Goal: Task Accomplishment & Management: Manage account settings

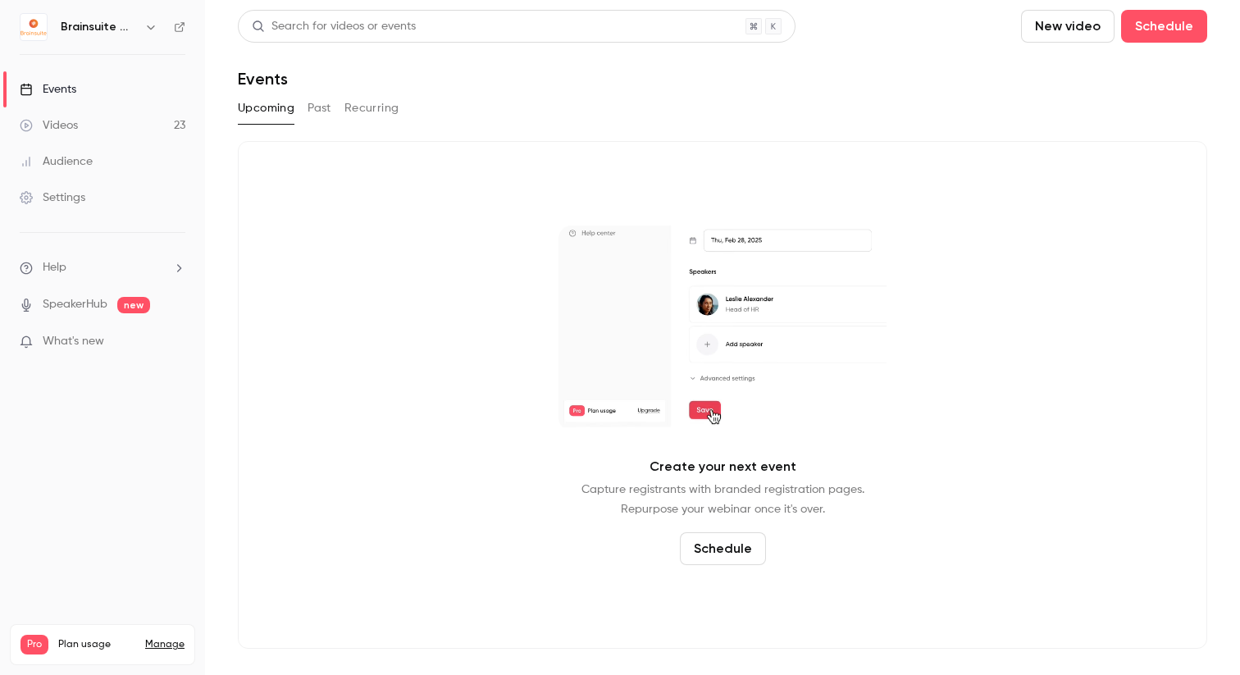
click at [101, 136] on link "Videos 23" at bounding box center [102, 125] width 205 height 36
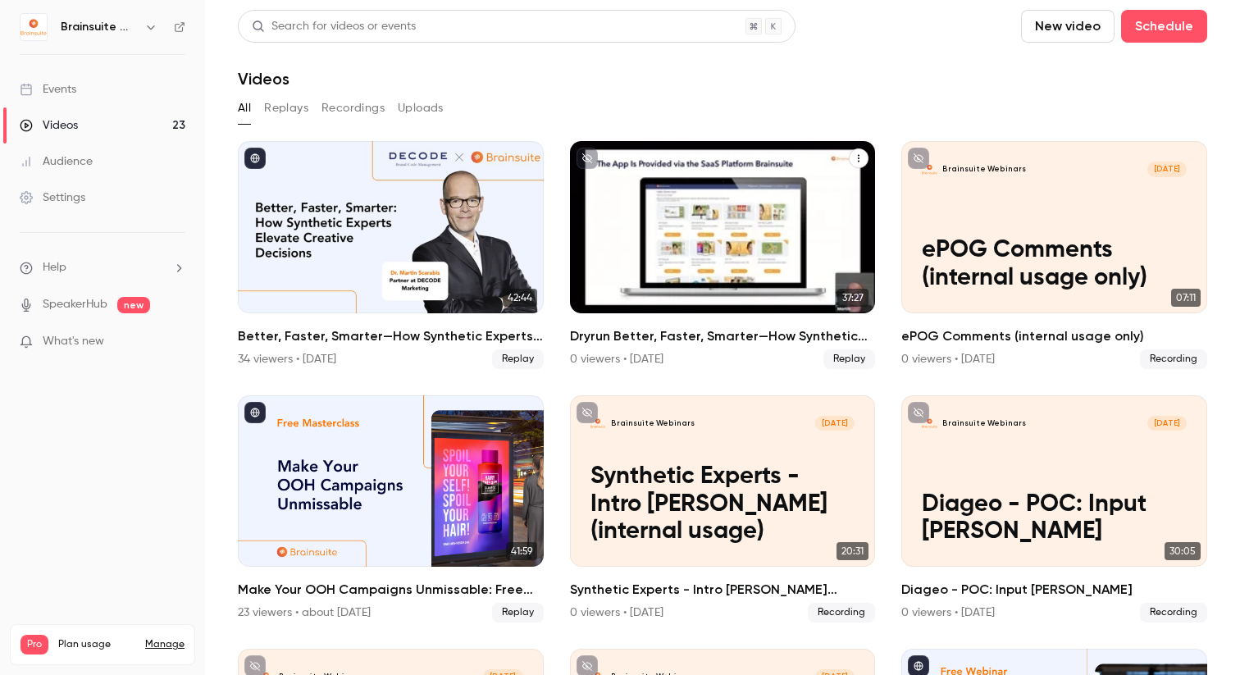
click at [854, 158] on icon "Dryrun Better, Faster, Smarter—How Synthetic Experts Elevate Creative Decisions" at bounding box center [859, 158] width 10 height 10
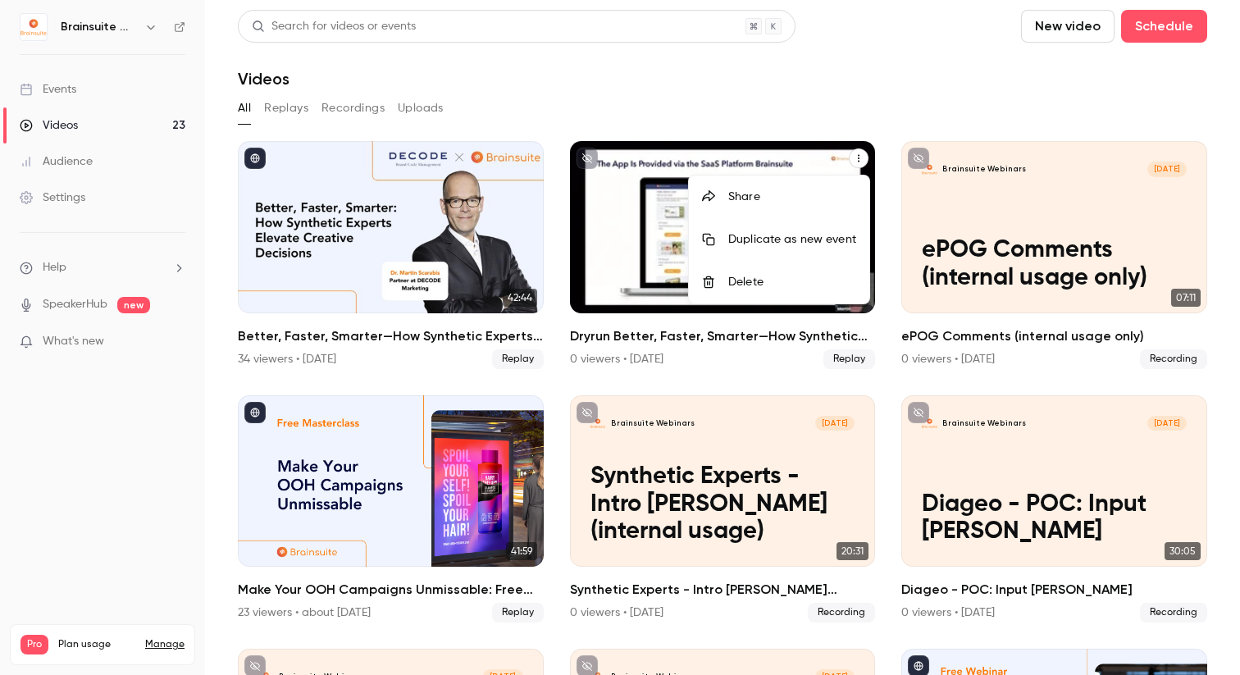
click at [787, 298] on li "Delete" at bounding box center [779, 282] width 180 height 43
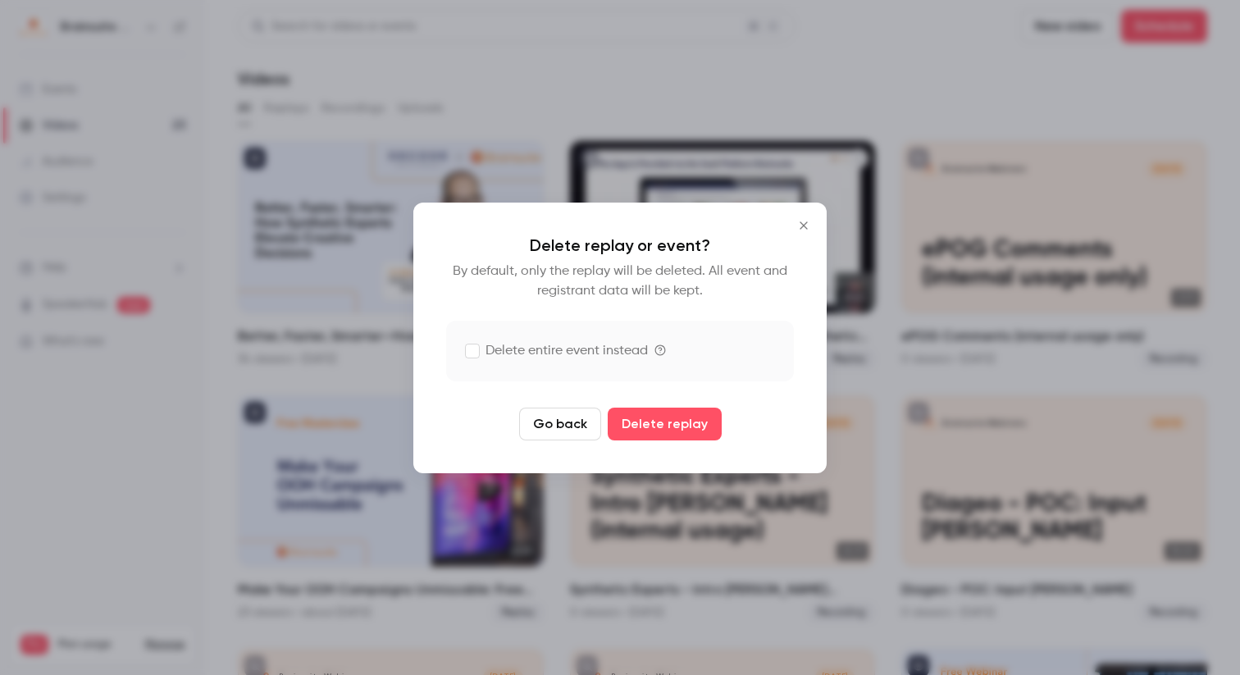
click at [485, 346] on label "Delete entire event instead" at bounding box center [557, 351] width 182 height 20
click at [799, 221] on icon "Close" at bounding box center [804, 225] width 20 height 13
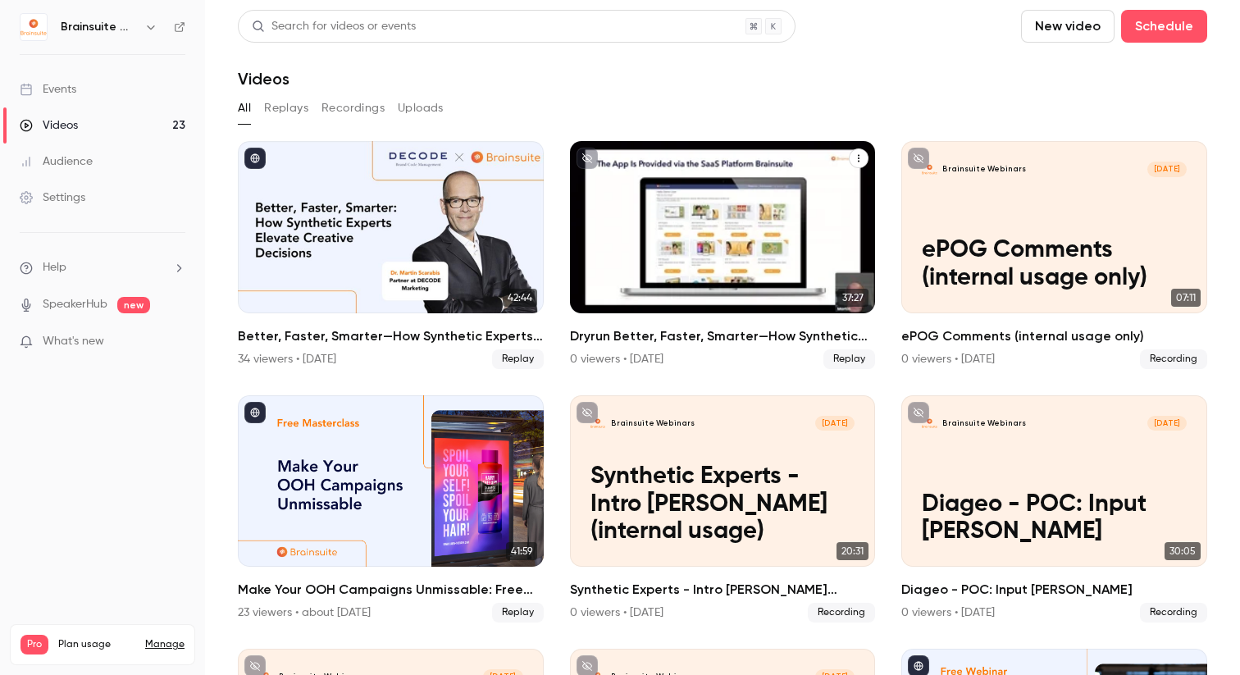
click at [858, 158] on icon "Dryrun Better, Faster, Smarter—How Synthetic Experts Elevate Creative Decisions" at bounding box center [859, 158] width 10 height 10
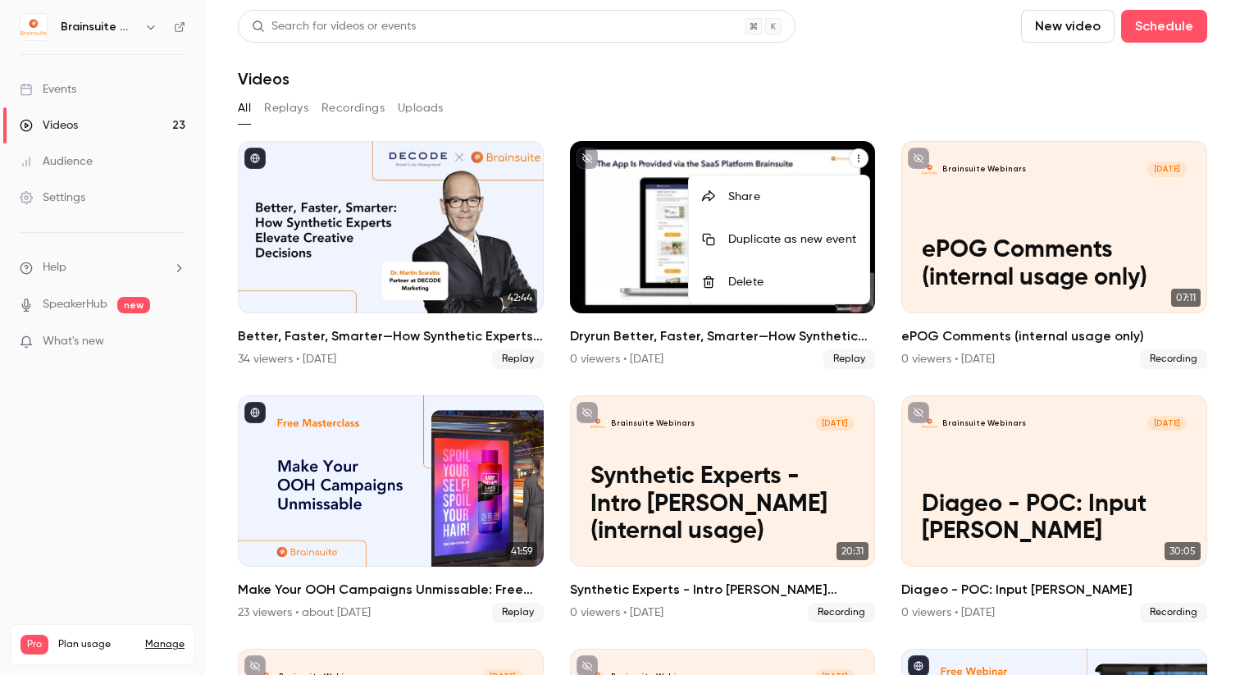
click at [778, 294] on li "Delete" at bounding box center [779, 282] width 180 height 43
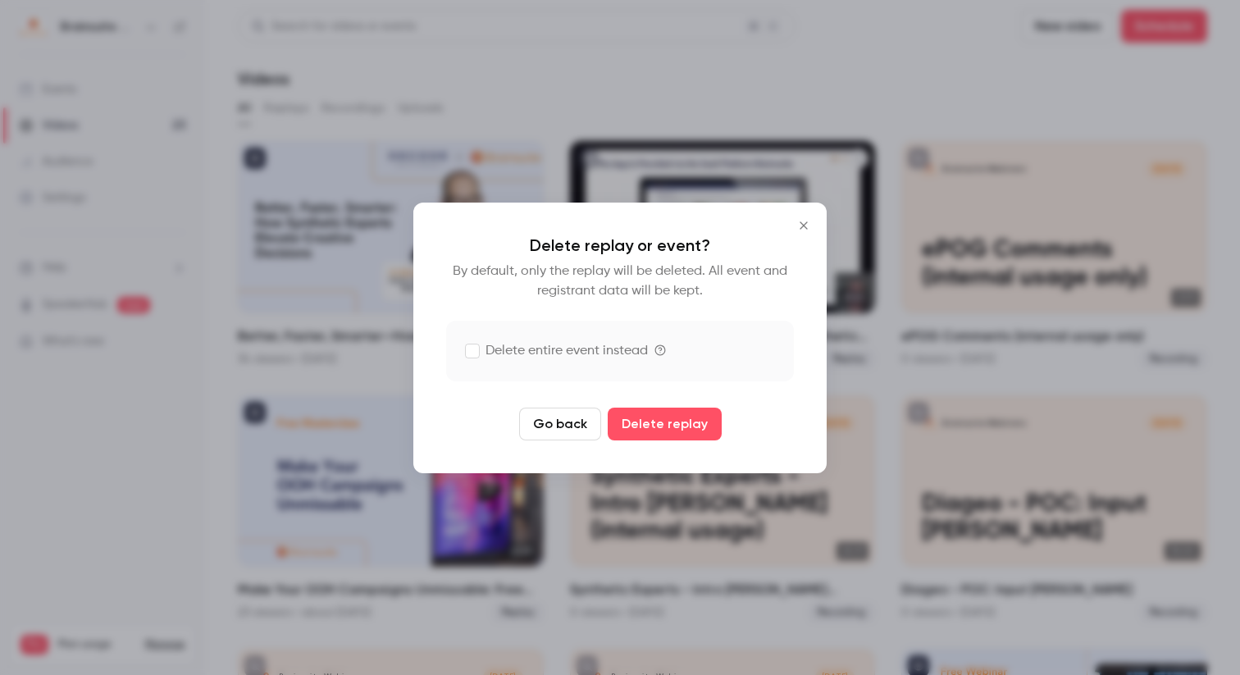
click at [582, 348] on label "Delete entire event instead" at bounding box center [557, 351] width 182 height 20
click at [645, 416] on button "Delete replay and event" at bounding box center [664, 424] width 182 height 33
